Goal: Task Accomplishment & Management: Manage account settings

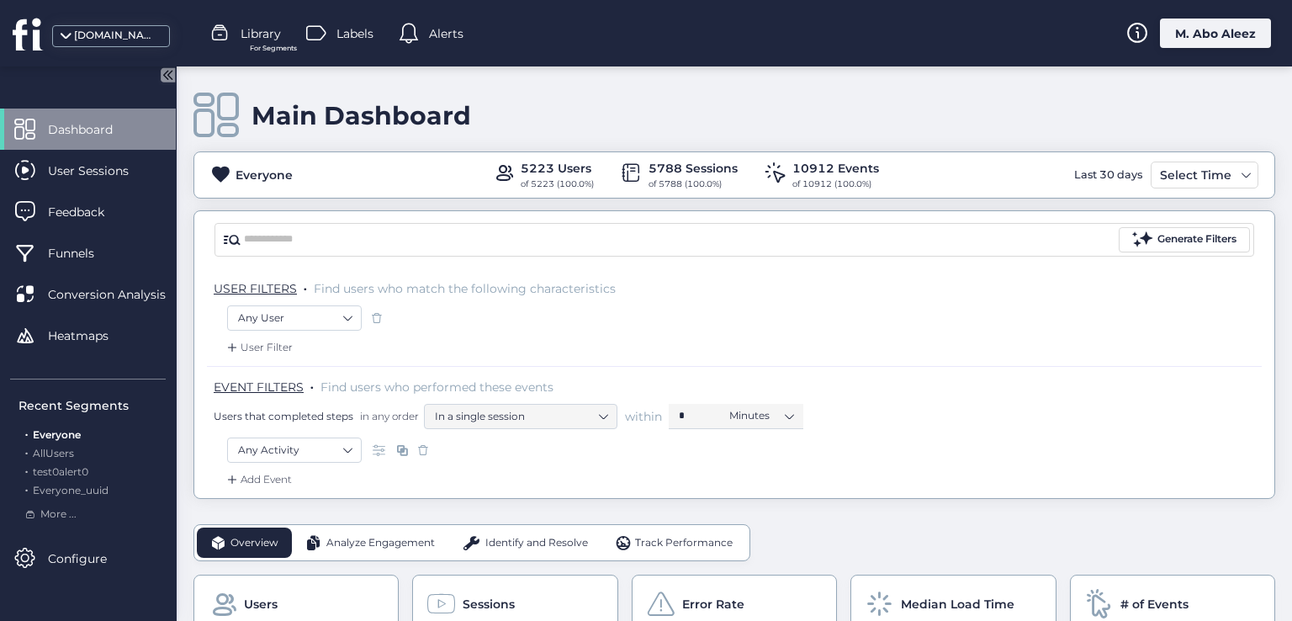
click at [1202, 40] on div "M. Abo Aleez" at bounding box center [1215, 33] width 111 height 29
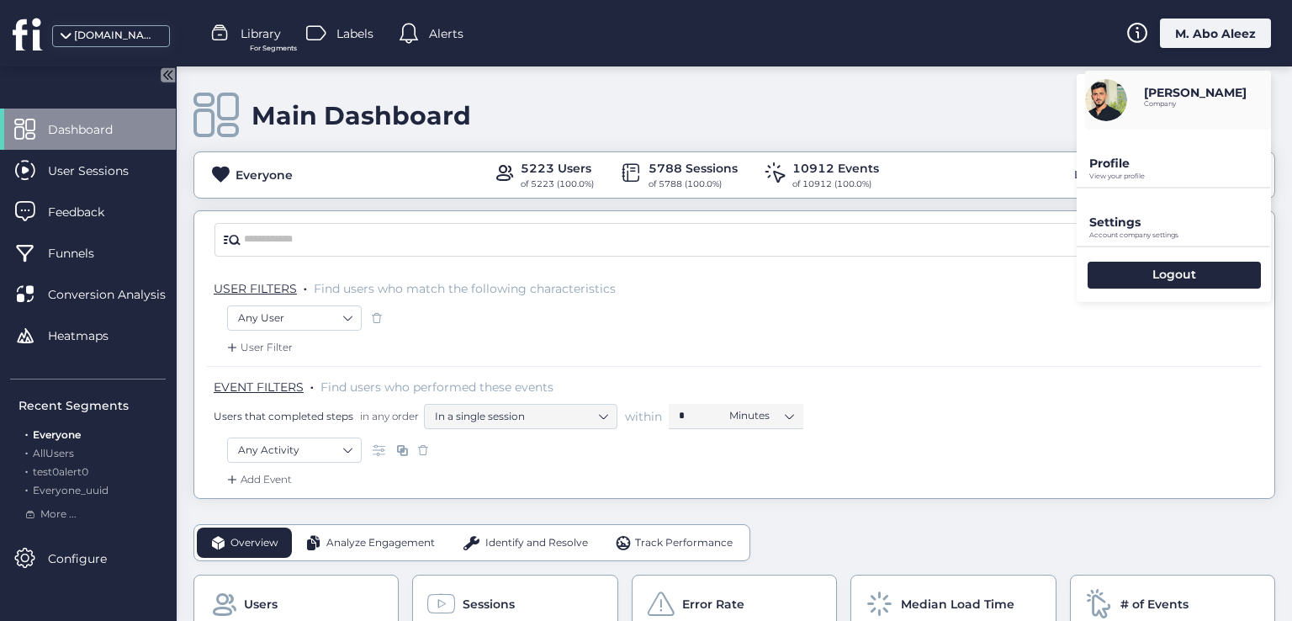
click at [1115, 160] on p "Profile" at bounding box center [1181, 163] width 182 height 15
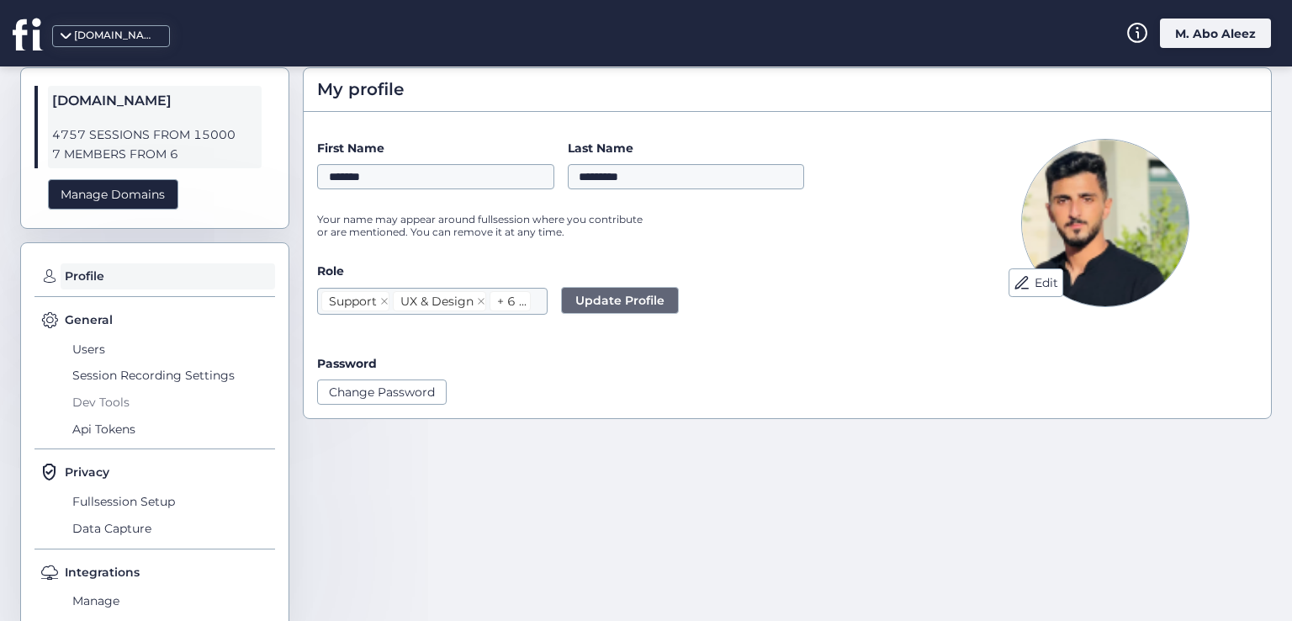
scroll to position [84, 0]
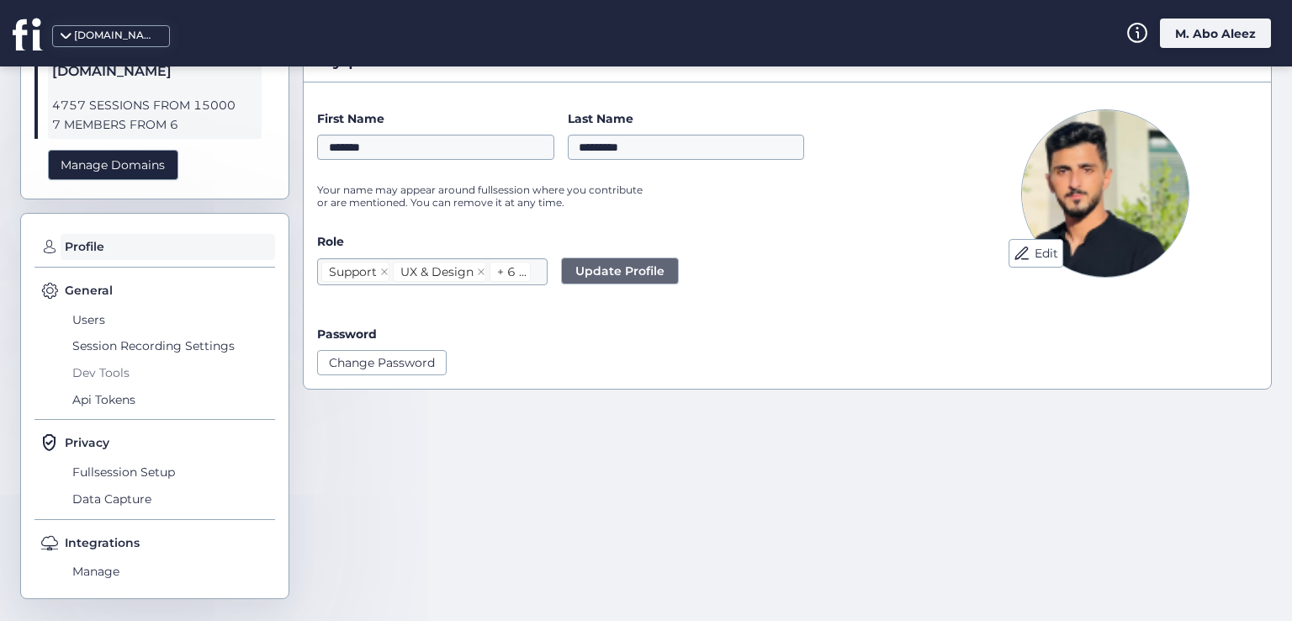
click at [94, 375] on span "Dev Tools" at bounding box center [171, 372] width 207 height 27
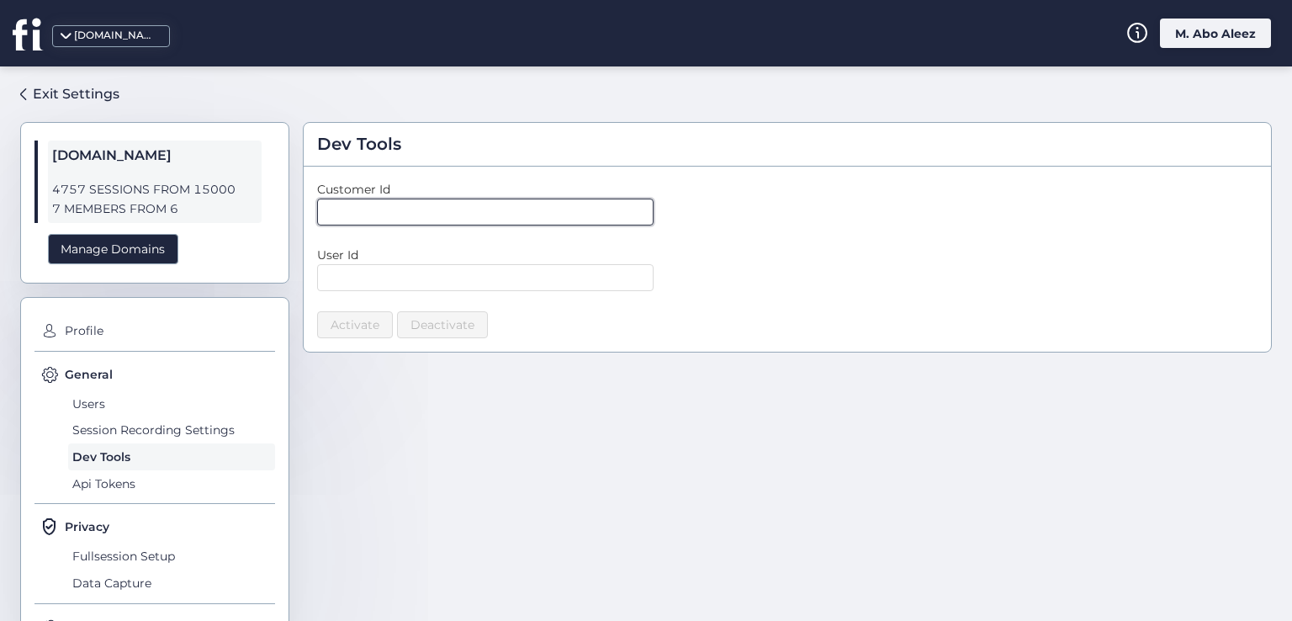
click at [416, 212] on input "text" at bounding box center [485, 212] width 337 height 27
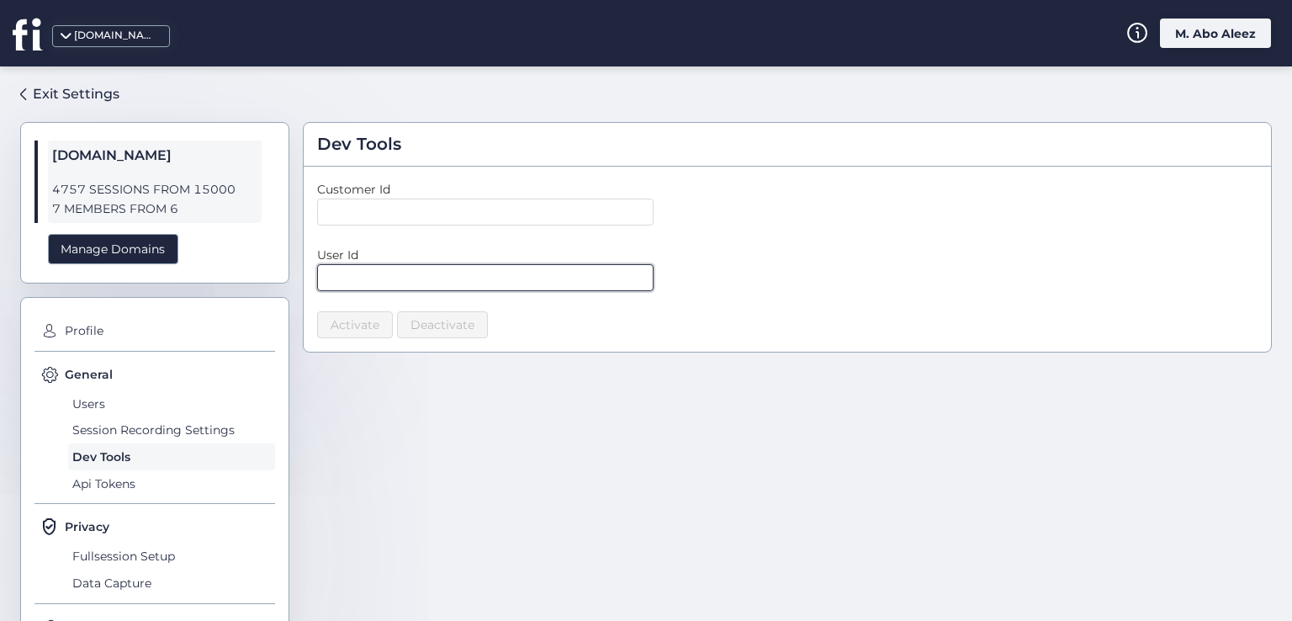
click at [507, 266] on input "text" at bounding box center [485, 277] width 337 height 27
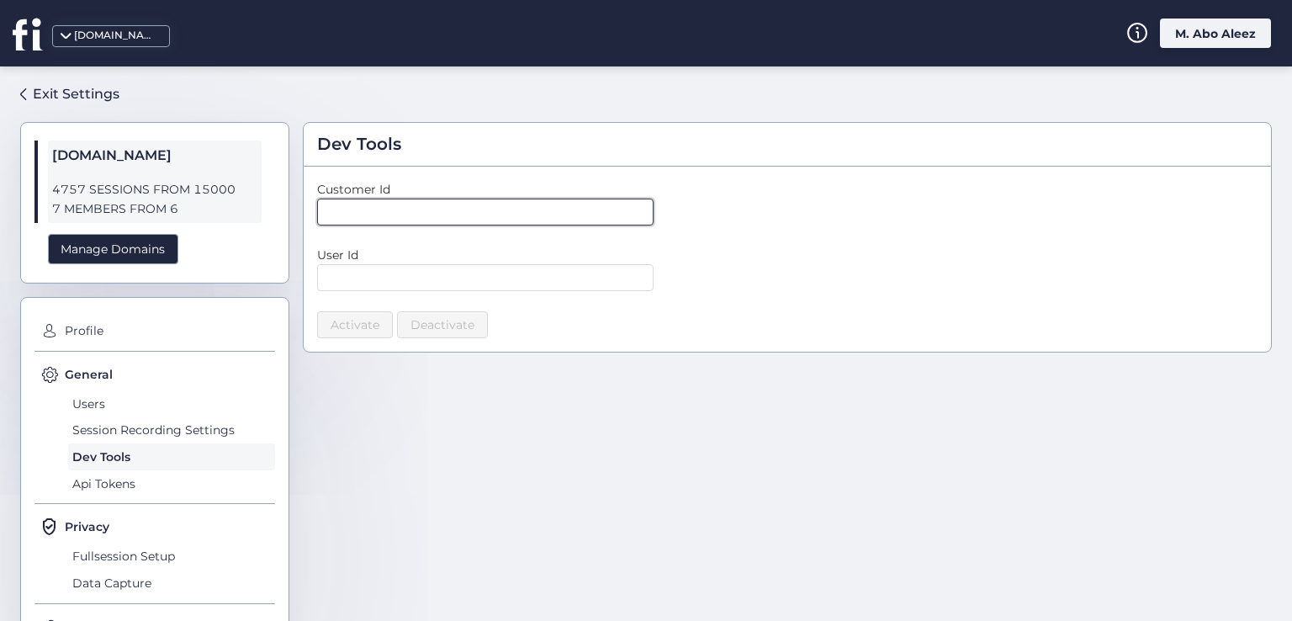
click at [490, 210] on input "text" at bounding box center [485, 212] width 337 height 27
type input "*"
click at [643, 223] on input "*" at bounding box center [485, 212] width 337 height 27
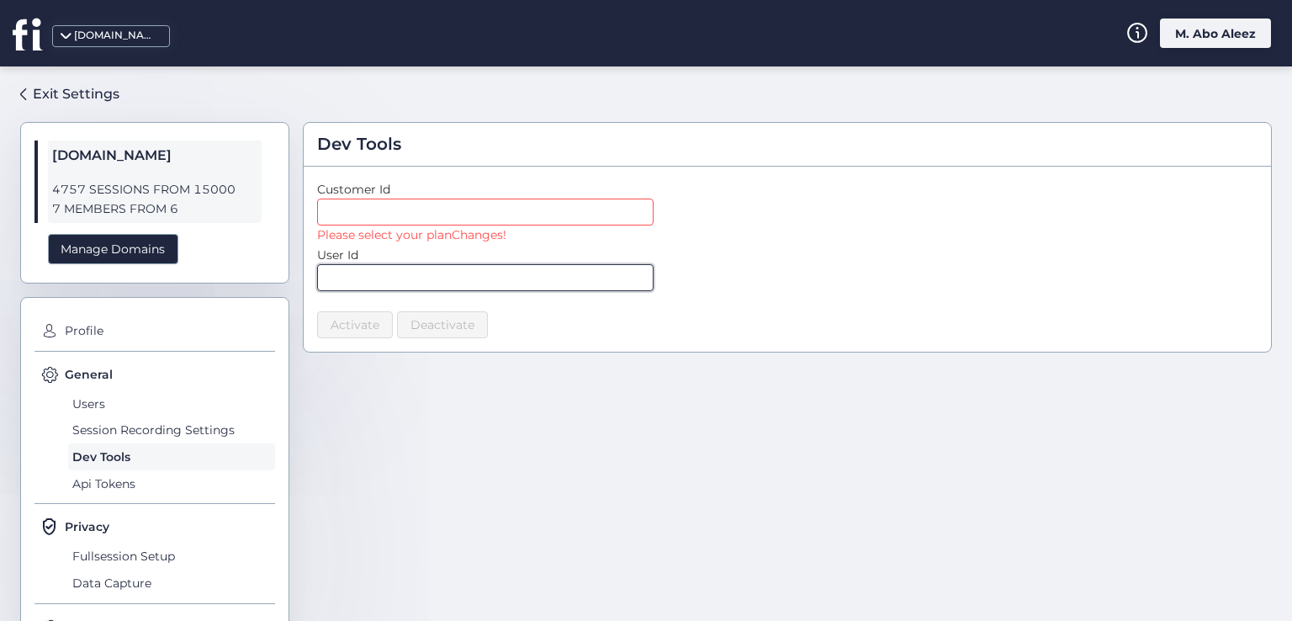
click at [546, 264] on input "text" at bounding box center [485, 277] width 337 height 27
type input "*"
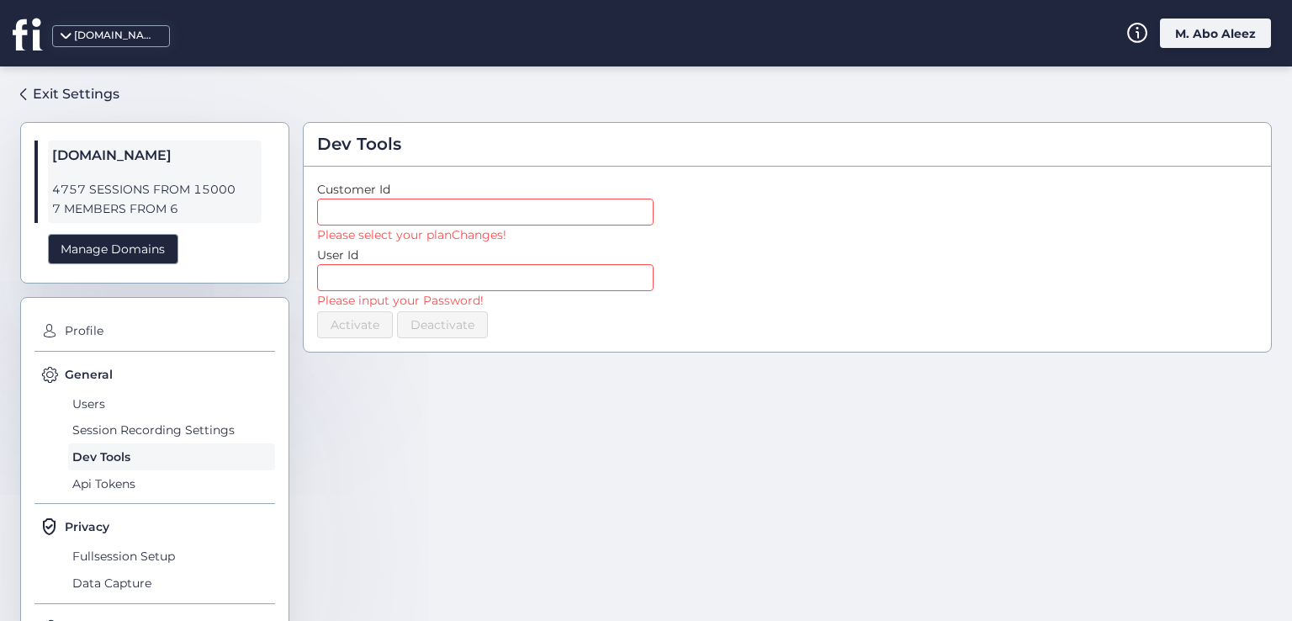
click at [710, 322] on div "Activate Deactivate" at bounding box center [787, 324] width 941 height 27
click at [665, 322] on div "Activate Deactivate" at bounding box center [787, 324] width 941 height 27
click at [389, 325] on div "Activate Deactivate" at bounding box center [787, 324] width 941 height 27
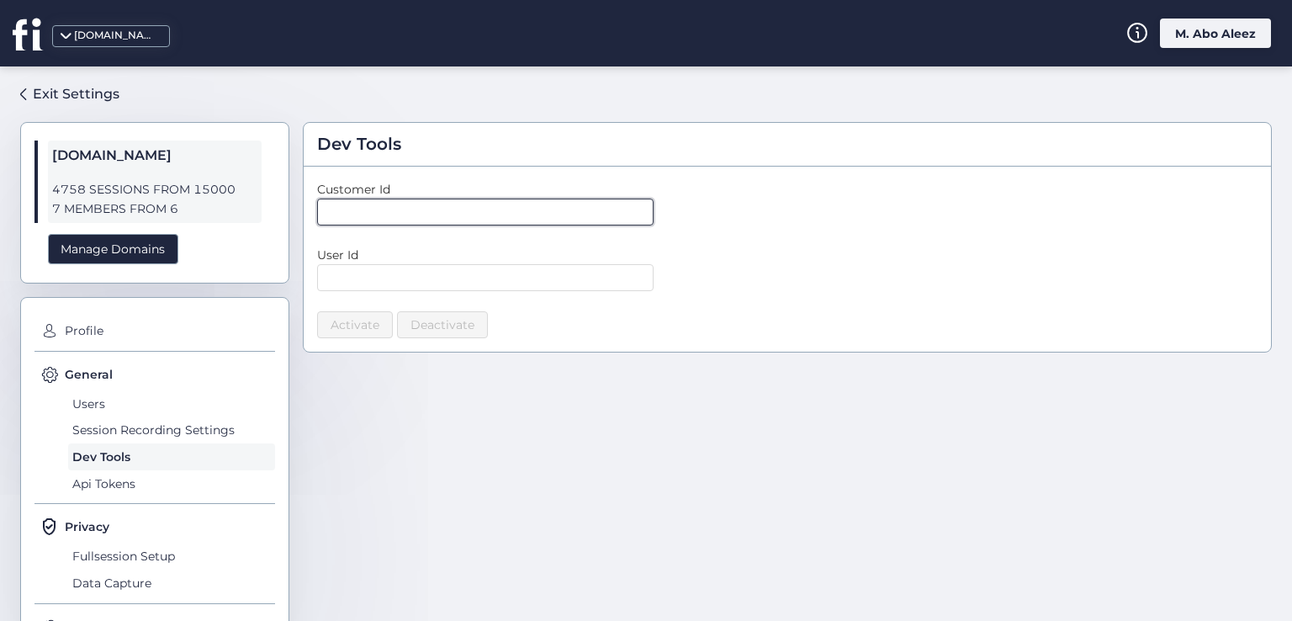
click at [369, 213] on input "text" at bounding box center [485, 212] width 337 height 27
click at [661, 245] on form "Customer Id User Id Activate Deactivate" at bounding box center [787, 259] width 941 height 158
click at [466, 200] on input "text" at bounding box center [485, 212] width 337 height 27
type input "*"
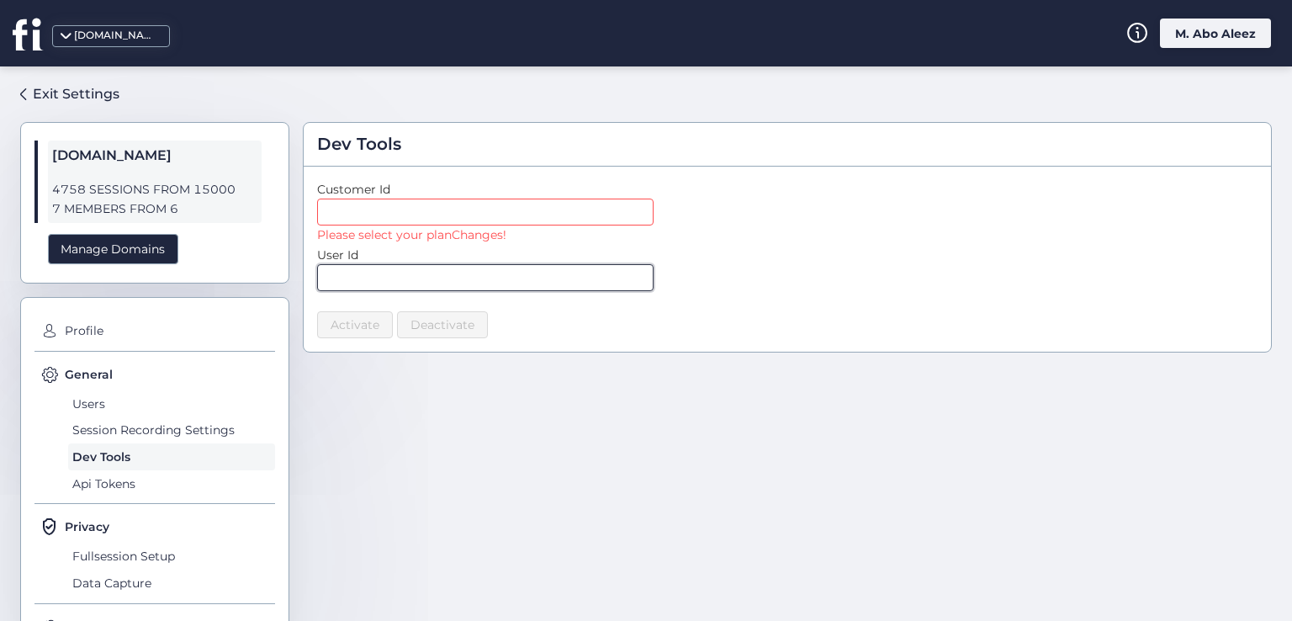
click at [495, 272] on input "text" at bounding box center [485, 277] width 337 height 27
type input "*"
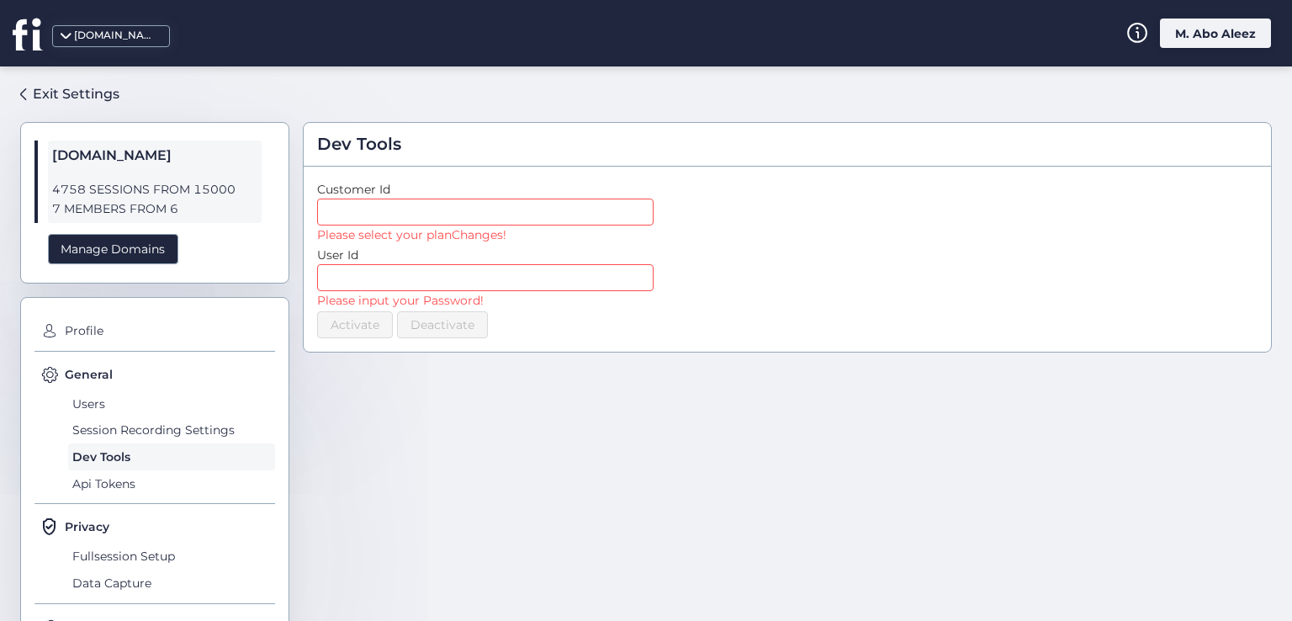
click at [747, 252] on form "Customer Id Please select your planChanges! User Id Please input your Password!…" at bounding box center [787, 259] width 941 height 158
click at [427, 211] on input "text" at bounding box center [485, 212] width 337 height 27
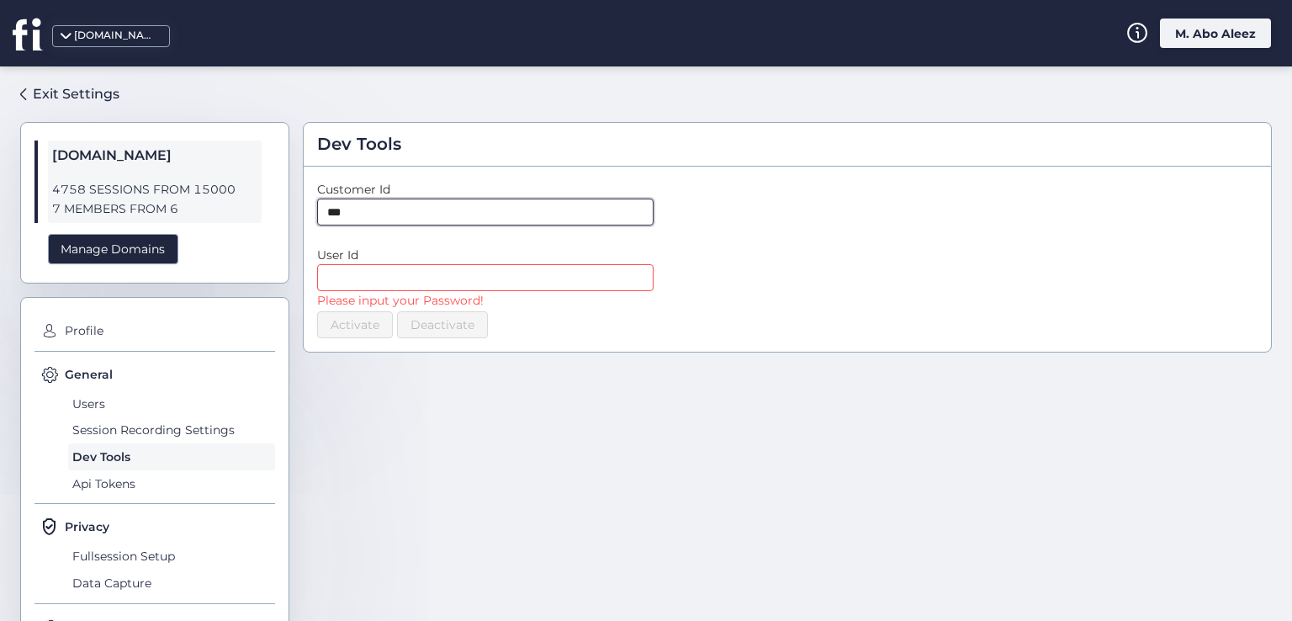
type input "***"
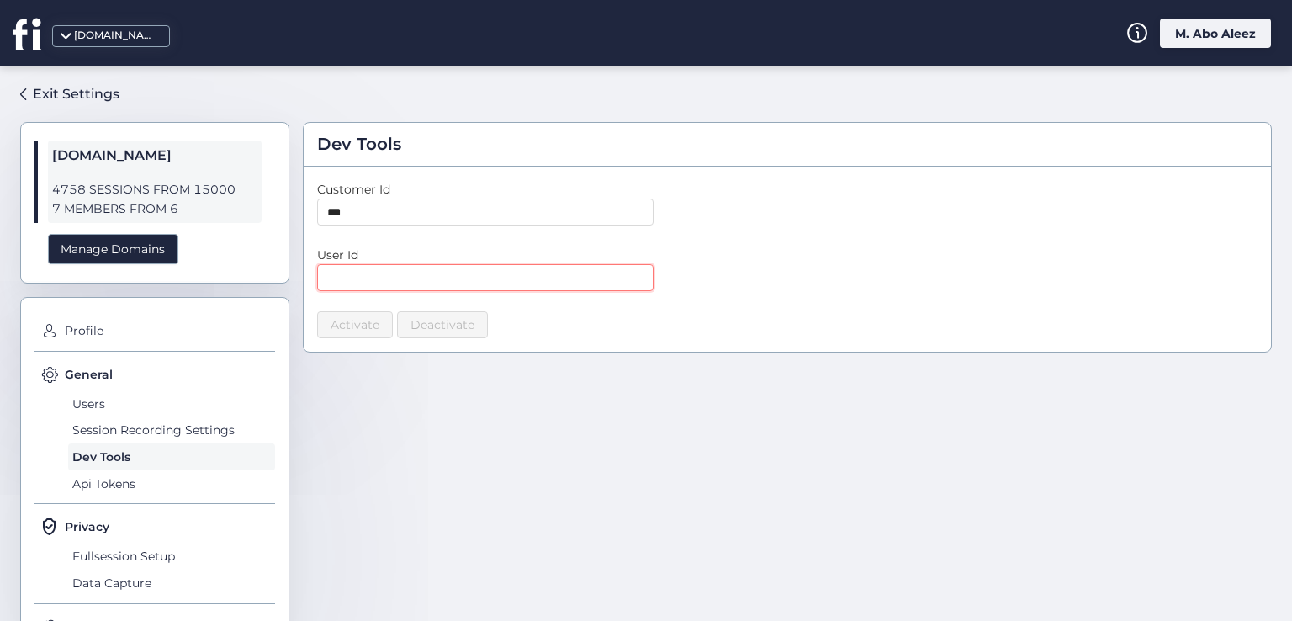
click at [434, 284] on input "text" at bounding box center [485, 277] width 337 height 27
type input "***"
click at [360, 219] on input "text" at bounding box center [485, 212] width 337 height 27
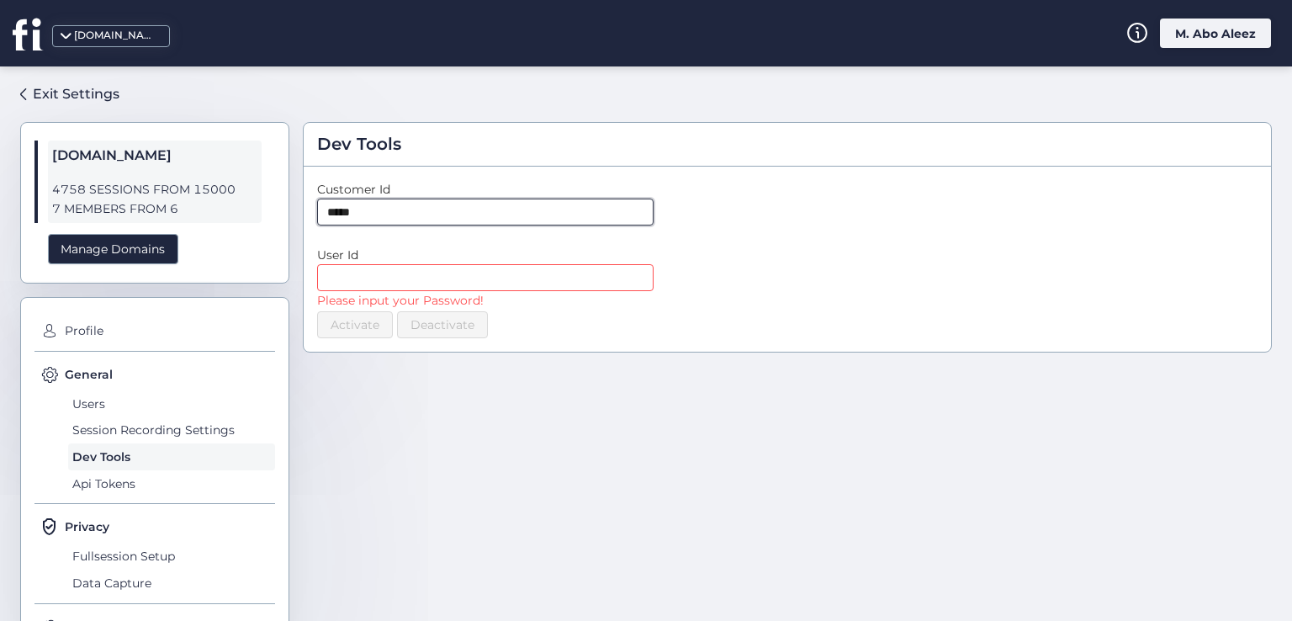
type input "*****"
click at [377, 281] on input "text" at bounding box center [485, 277] width 337 height 27
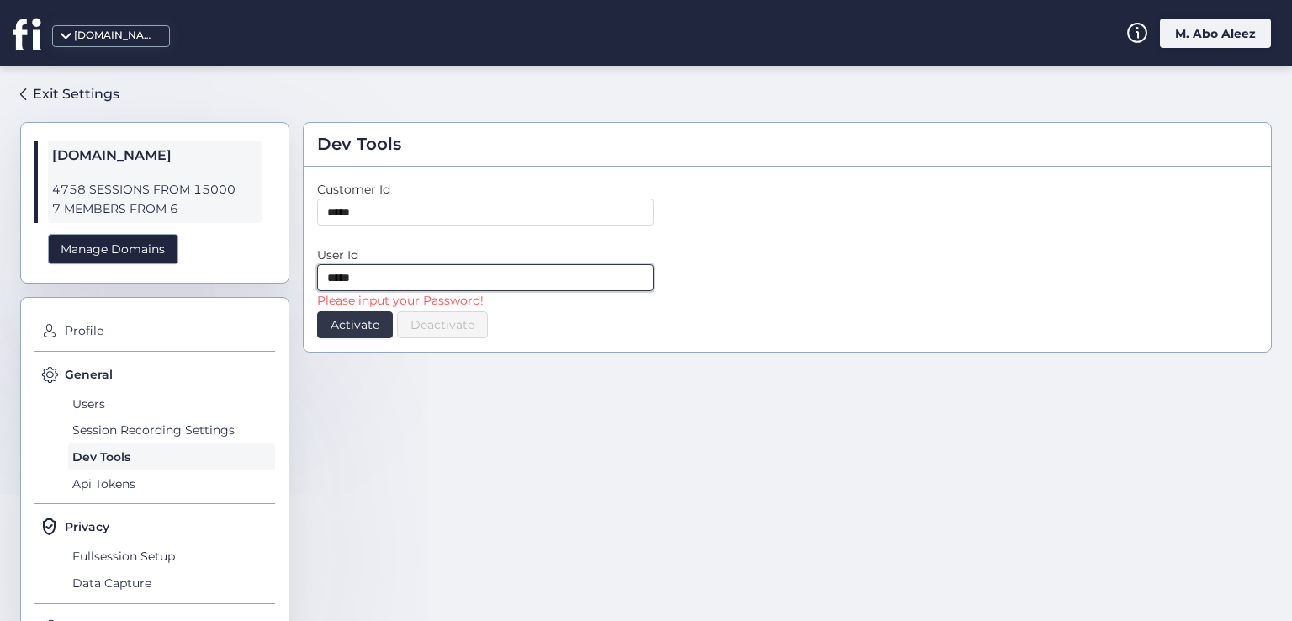
type input "*****"
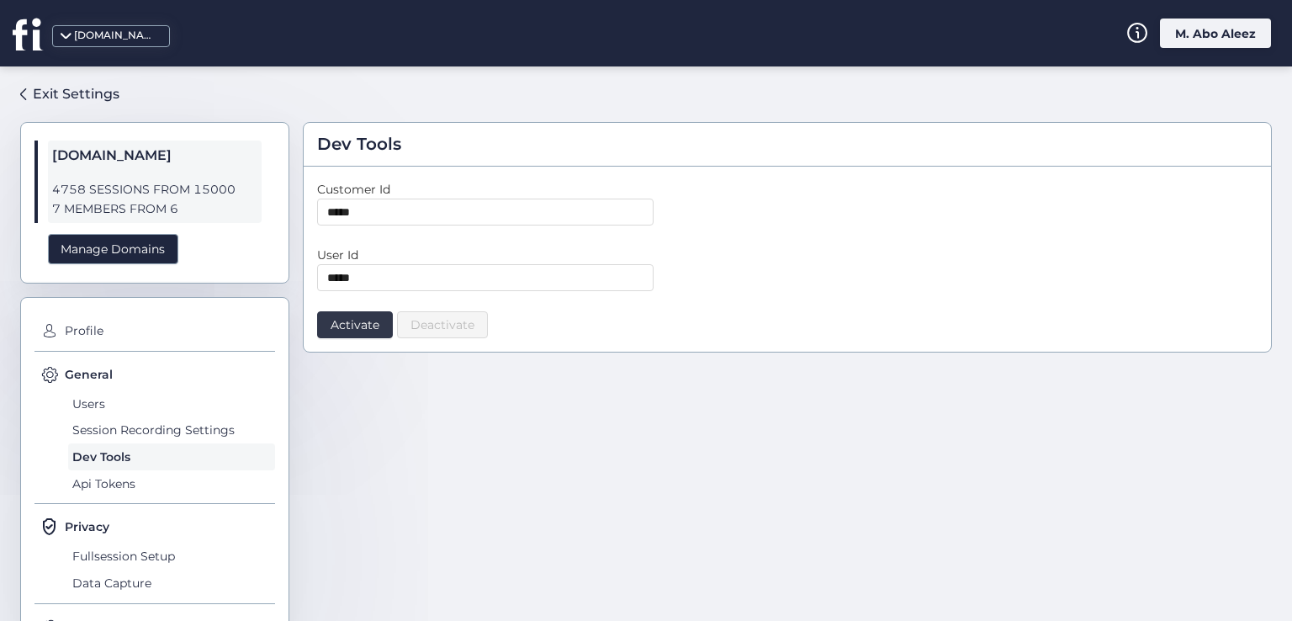
click at [358, 329] on span "Activate" at bounding box center [355, 325] width 49 height 19
